Goal: Task Accomplishment & Management: Manage account settings

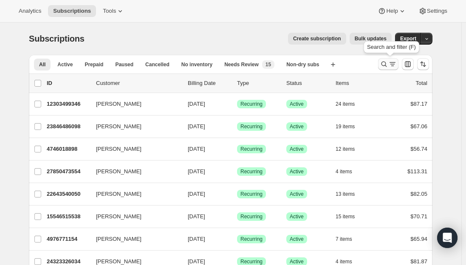
click at [393, 65] on icon "Search and filter results" at bounding box center [392, 64] width 8 height 8
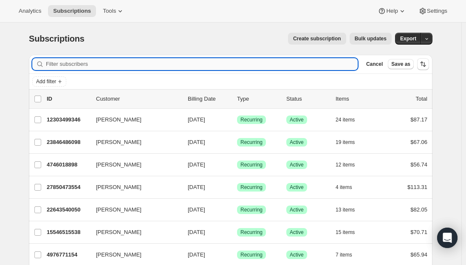
click at [89, 65] on input "Filter subscribers" at bounding box center [202, 64] width 312 height 12
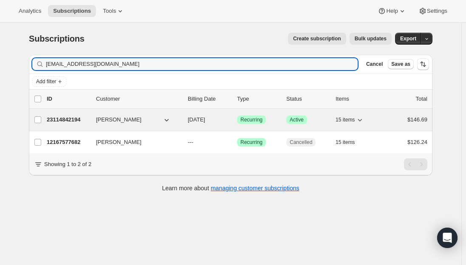
type input "[EMAIL_ADDRESS][DOMAIN_NAME]"
click at [59, 120] on p "23114842194" at bounding box center [68, 120] width 42 height 8
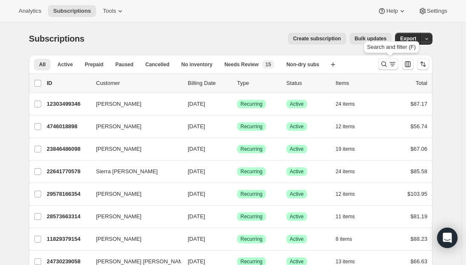
click at [395, 62] on icon "Search and filter results" at bounding box center [392, 64] width 8 height 8
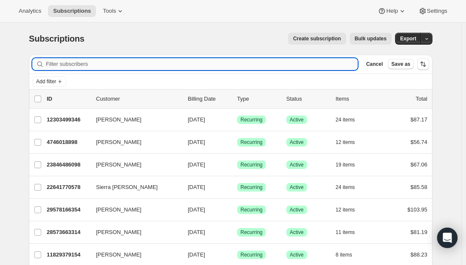
click at [257, 64] on input "Filter subscribers" at bounding box center [202, 64] width 312 height 12
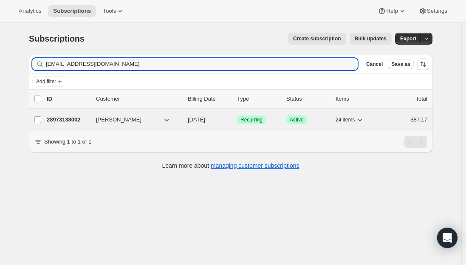
type input "rcaro0478@mail.com"
click at [55, 118] on p "28973138002" at bounding box center [68, 120] width 42 height 8
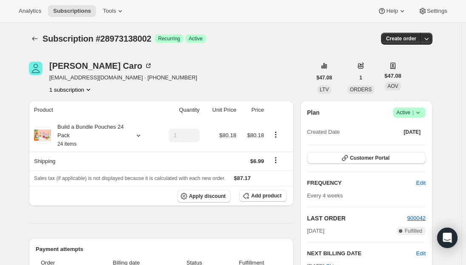
click at [224, 88] on div "Rosa Caro rcaro0478@mail.com · +18609894525 1 subscription" at bounding box center [170, 78] width 283 height 32
click at [403, 111] on span "Active |" at bounding box center [409, 112] width 26 height 8
click at [411, 145] on span "Cancel subscription" at bounding box center [412, 144] width 48 height 6
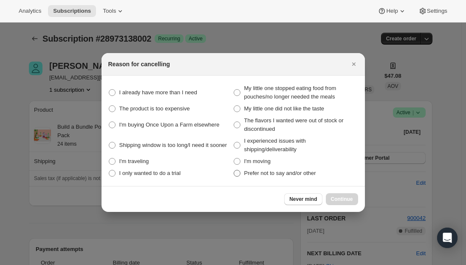
click at [241, 173] on label "Prefer not to say and/or other" at bounding box center [295, 173] width 125 height 12
click at [234, 170] on other "Prefer not to say and/or other" at bounding box center [234, 170] width 0 height 0
radio other "true"
click at [346, 200] on span "Continue" at bounding box center [342, 199] width 22 height 7
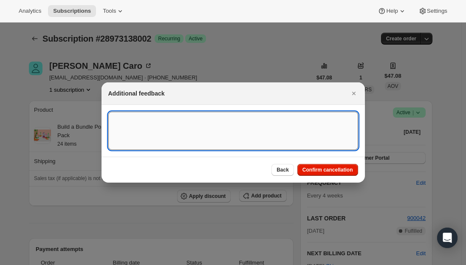
click at [217, 128] on textarea ":rbs:" at bounding box center [233, 131] width 250 height 38
type textarea "canceled per phone call."
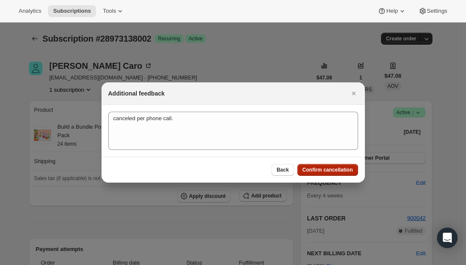
click at [339, 167] on span "Confirm cancellation" at bounding box center [328, 170] width 51 height 7
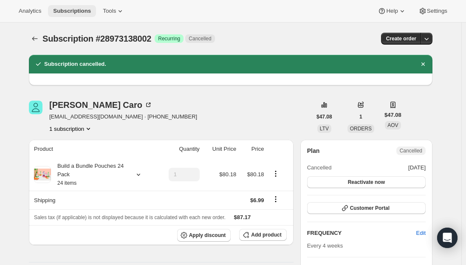
click at [70, 8] on span "Subscriptions" at bounding box center [72, 11] width 38 height 7
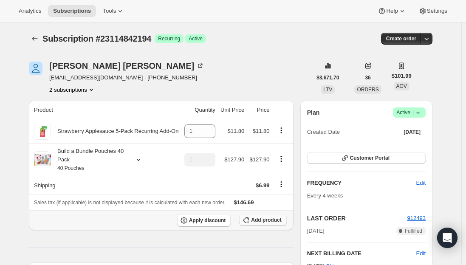
click at [267, 218] on span "Add product" at bounding box center [266, 220] width 30 height 7
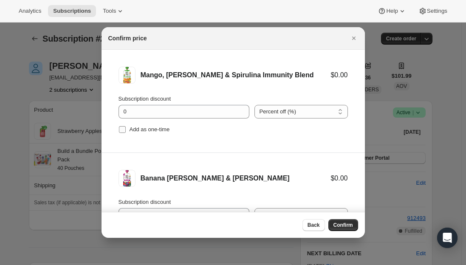
click at [122, 131] on input "Add as one-time" at bounding box center [122, 129] width 7 height 7
checkbox input "true"
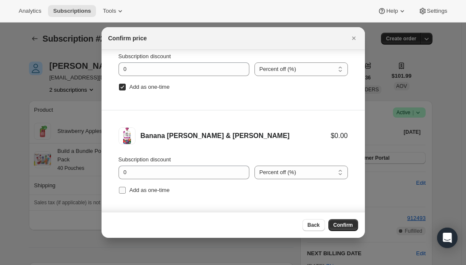
scroll to position [14, 0]
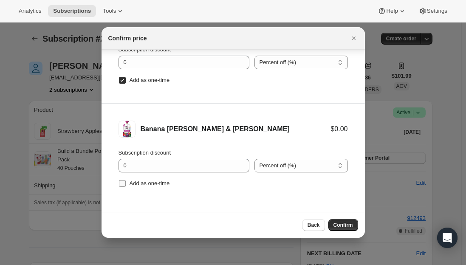
click at [125, 184] on input "Add as one-time" at bounding box center [122, 183] width 7 height 7
checkbox input "true"
click at [338, 225] on span "Confirm" at bounding box center [344, 225] width 20 height 7
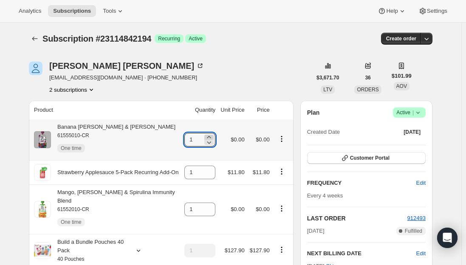
click at [211, 136] on icon at bounding box center [209, 137] width 8 height 8
type input "2"
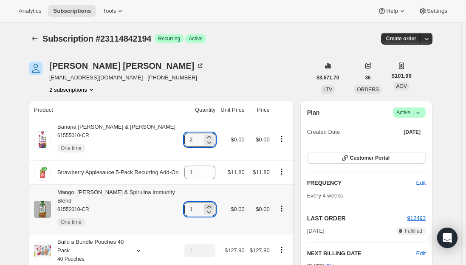
click at [210, 203] on icon at bounding box center [209, 207] width 8 height 8
type input "2"
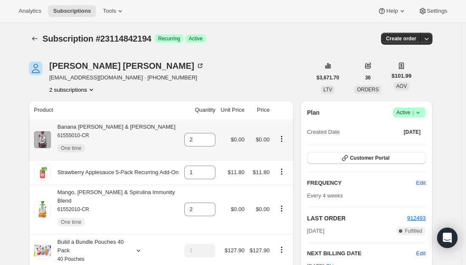
click at [100, 126] on div "Banana Berry & Acai 61555010-CR One time" at bounding box center [113, 140] width 125 height 34
copy div "Banana Berry & Acai"
click at [133, 190] on div "Mango, Banana & Spirulina Immunity Blend 61552010-CR One time" at bounding box center [115, 209] width 128 height 42
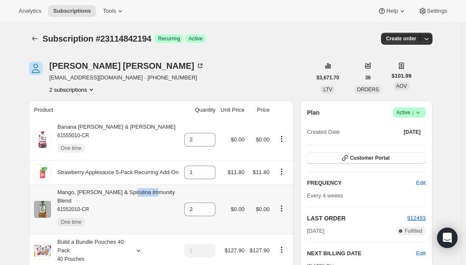
click at [133, 190] on div "Mango, Banana & Spirulina Immunity Blend 61552010-CR One time" at bounding box center [115, 209] width 128 height 42
copy div "Mango, Banana & Spirulina Immunity Blend"
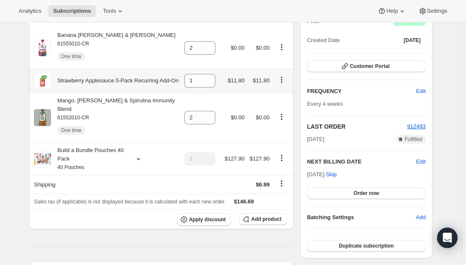
scroll to position [127, 0]
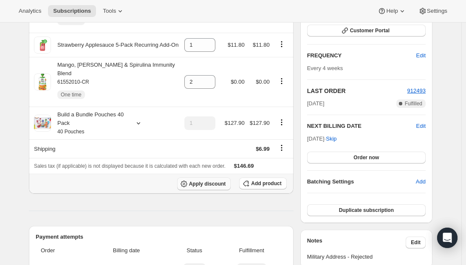
click at [206, 181] on span "Apply discount" at bounding box center [207, 184] width 37 height 7
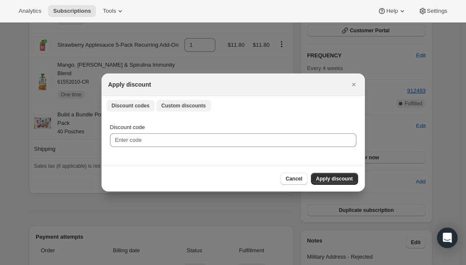
click at [173, 105] on span "Custom discounts" at bounding box center [183, 105] width 45 height 7
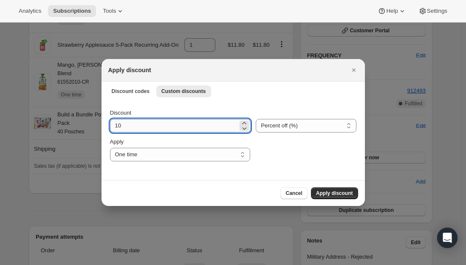
click at [152, 128] on input "10" at bounding box center [174, 126] width 128 height 14
type input "1"
type input "25"
click at [160, 190] on div "Cancel Apply discount" at bounding box center [233, 193] width 250 height 12
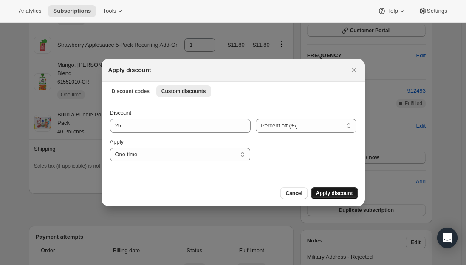
click at [337, 192] on span "Apply discount" at bounding box center [334, 193] width 37 height 7
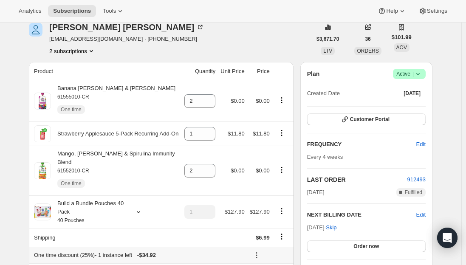
scroll to position [0, 0]
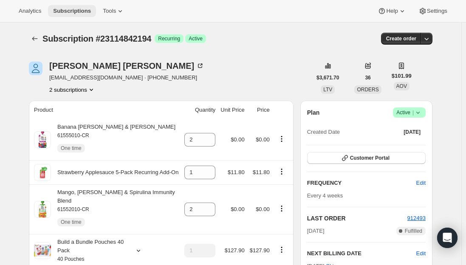
click at [65, 7] on button "Subscriptions" at bounding box center [72, 11] width 48 height 12
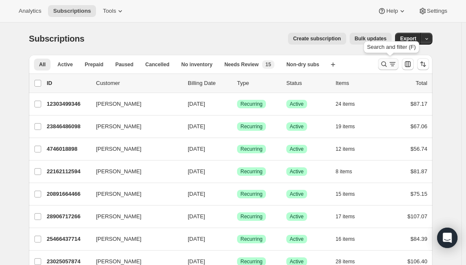
click at [388, 65] on icon "Search and filter results" at bounding box center [384, 64] width 8 height 8
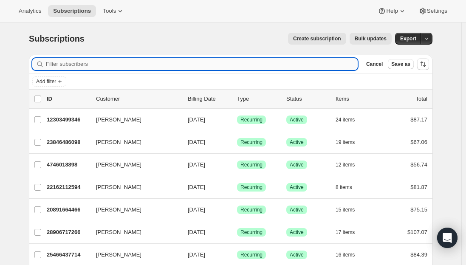
click at [277, 62] on input "Filter subscribers" at bounding box center [202, 64] width 312 height 12
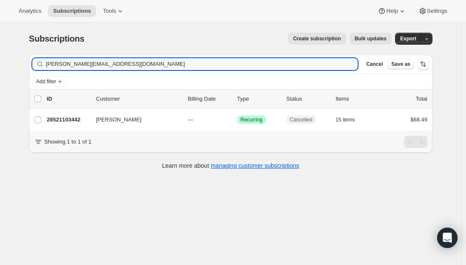
type input "kelli.seta@gmail.com"
